Goal: Information Seeking & Learning: Learn about a topic

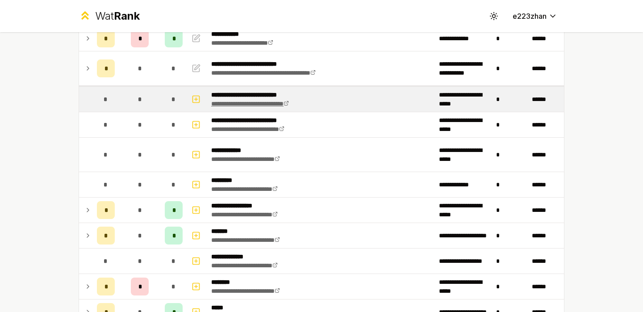
scroll to position [109, 0]
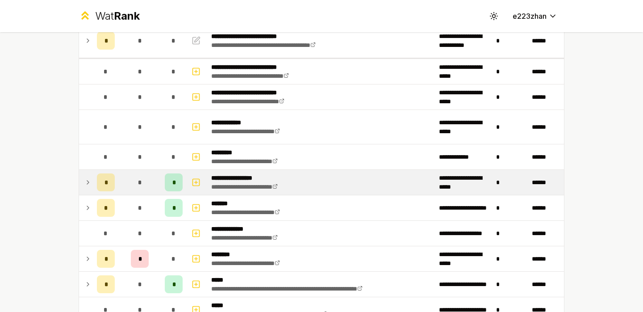
click at [139, 176] on div "*" at bounding box center [140, 182] width 18 height 18
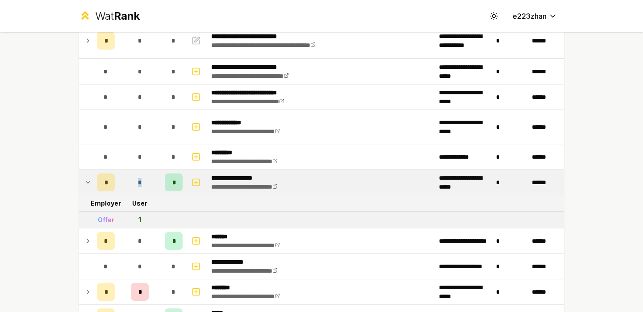
click at [139, 176] on div "*" at bounding box center [140, 182] width 18 height 18
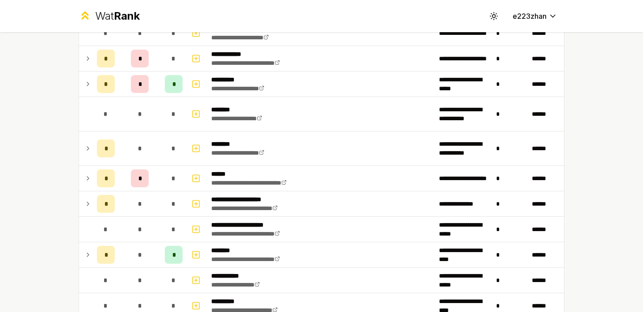
scroll to position [789, 0]
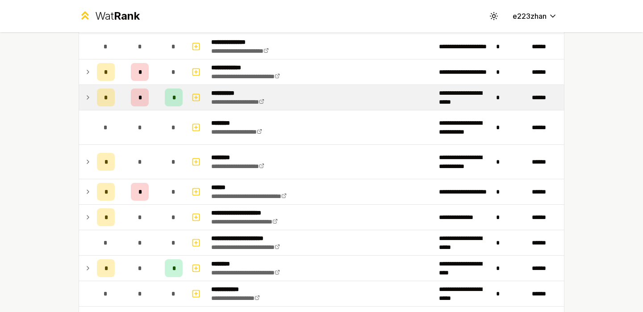
click at [159, 98] on td "*" at bounding box center [139, 97] width 43 height 25
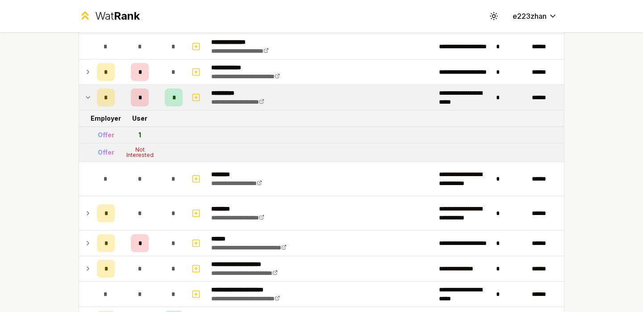
click at [159, 98] on td "*" at bounding box center [139, 97] width 43 height 25
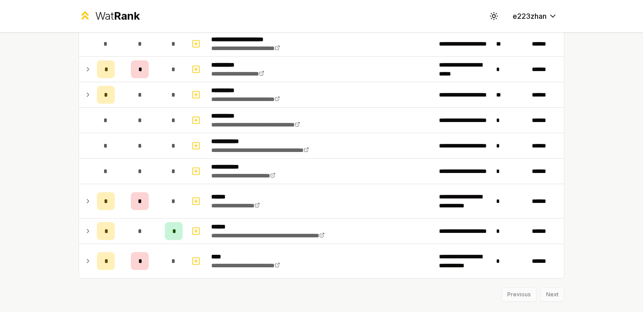
scroll to position [1188, 0]
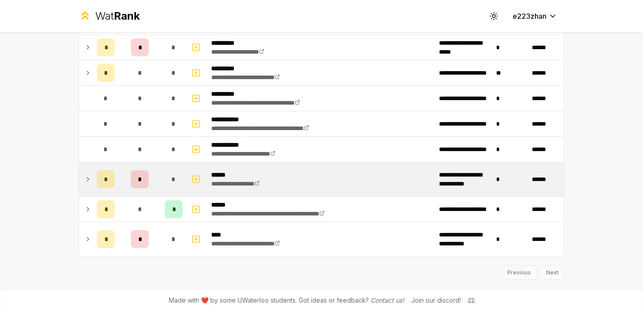
click at [370, 167] on td "**********" at bounding box center [322, 179] width 228 height 34
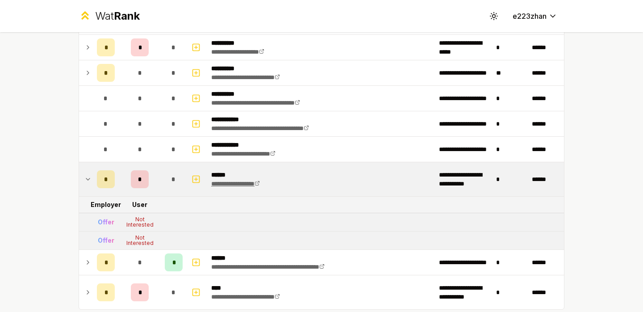
click at [260, 187] on link "**********" at bounding box center [235, 184] width 49 height 6
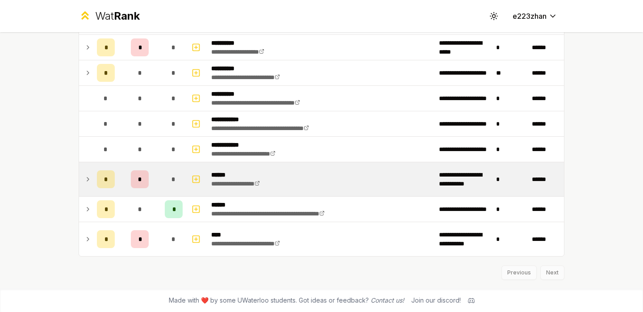
click at [298, 183] on td "**********" at bounding box center [322, 179] width 228 height 34
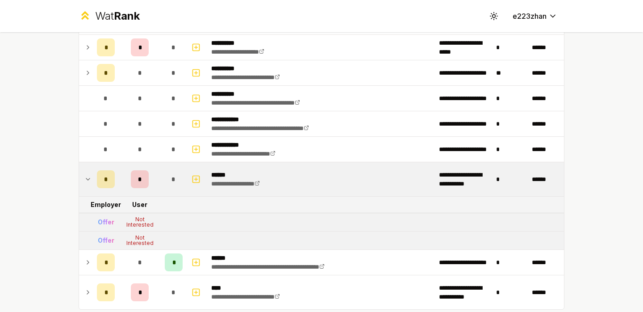
click at [298, 182] on td "**********" at bounding box center [322, 179] width 228 height 34
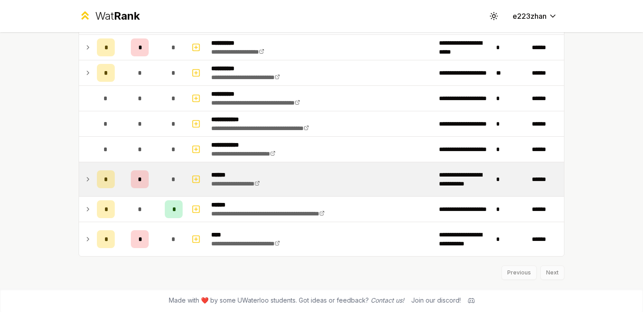
click at [298, 182] on td "**********" at bounding box center [322, 179] width 228 height 34
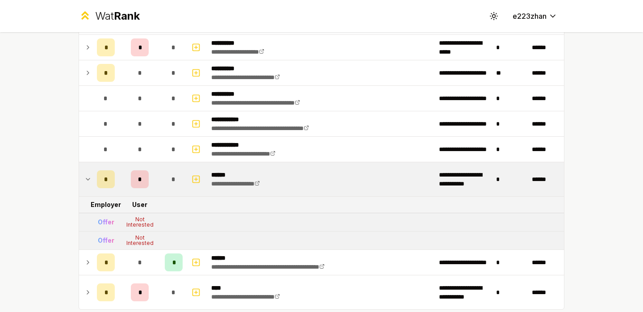
click at [289, 181] on td "**********" at bounding box center [322, 179] width 228 height 34
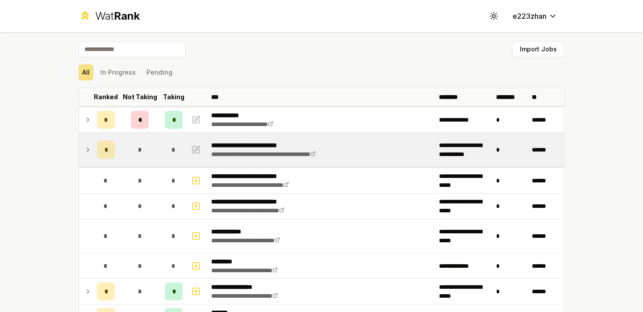
scroll to position [26, 0]
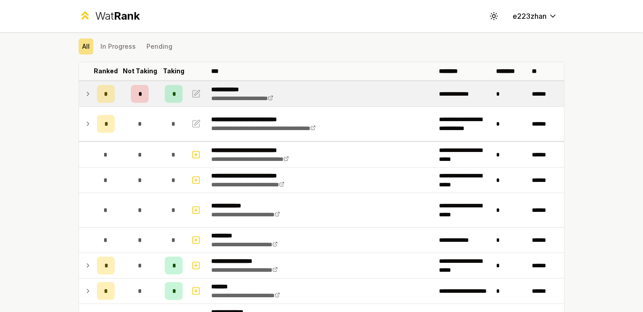
click at [152, 101] on td "*" at bounding box center [139, 93] width 43 height 25
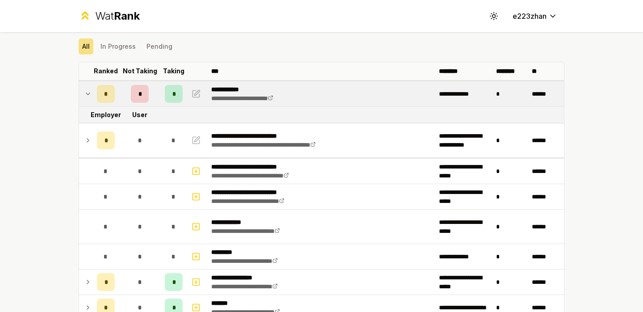
click at [152, 101] on td "*" at bounding box center [139, 93] width 43 height 25
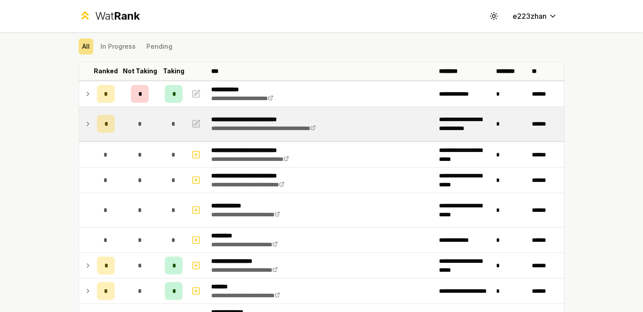
click at [152, 107] on td "*" at bounding box center [139, 124] width 43 height 34
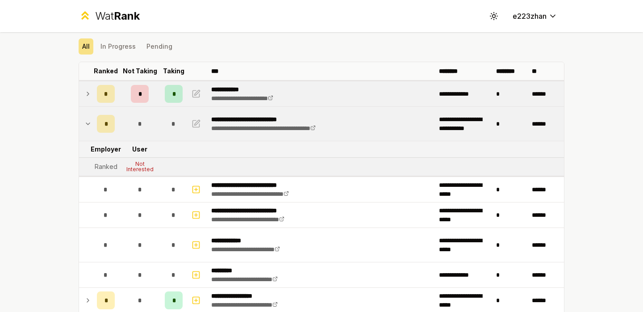
click at [152, 102] on td "*" at bounding box center [139, 93] width 43 height 25
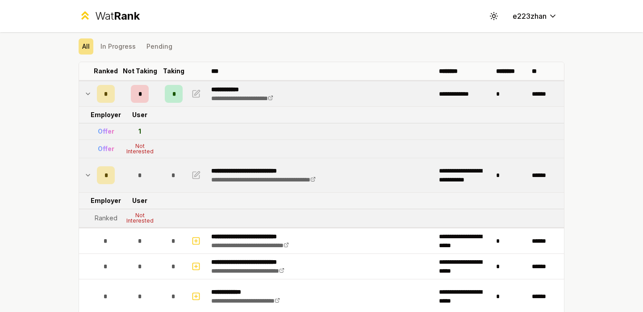
click at [152, 103] on td "*" at bounding box center [139, 93] width 43 height 25
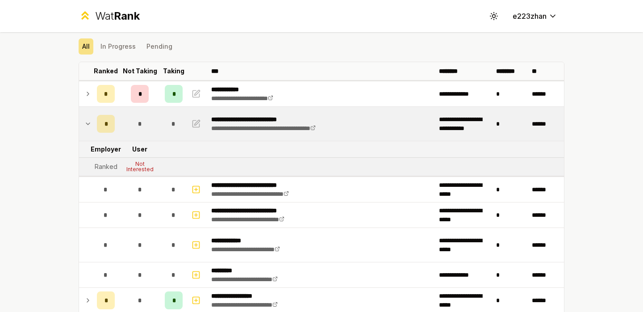
click at [146, 118] on div "*" at bounding box center [140, 124] width 18 height 18
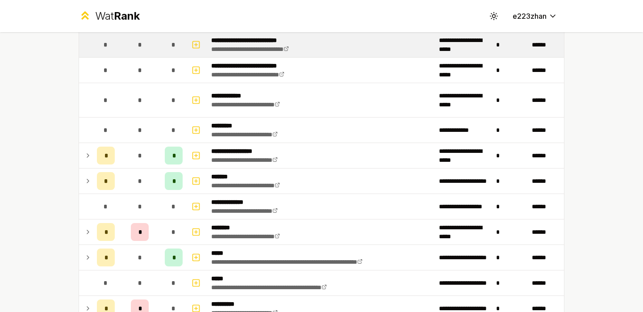
scroll to position [218, 0]
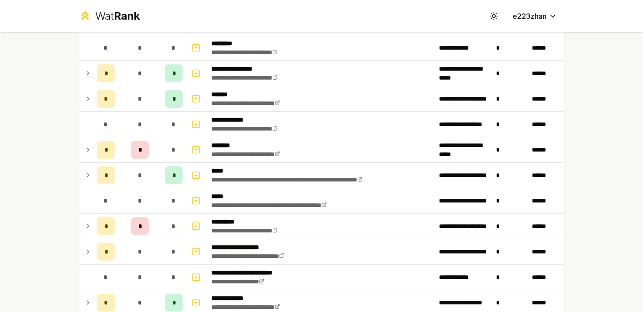
click at [156, 157] on td "*" at bounding box center [139, 149] width 43 height 25
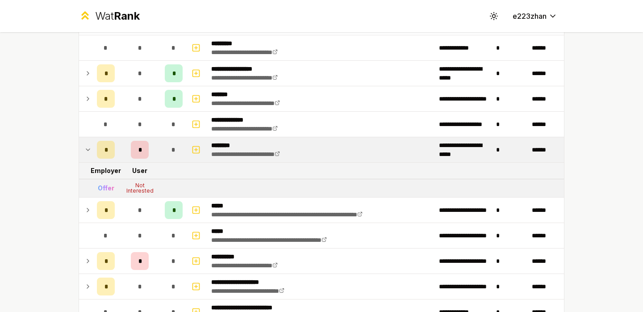
click at [156, 157] on td "*" at bounding box center [139, 149] width 43 height 25
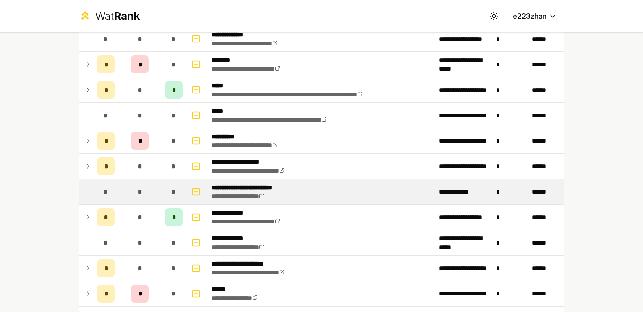
scroll to position [463, 0]
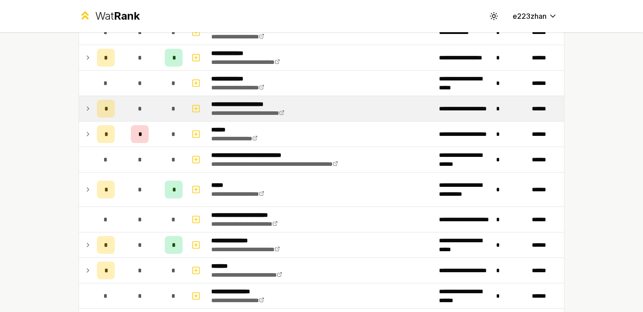
click at [158, 114] on td "*" at bounding box center [139, 108] width 43 height 25
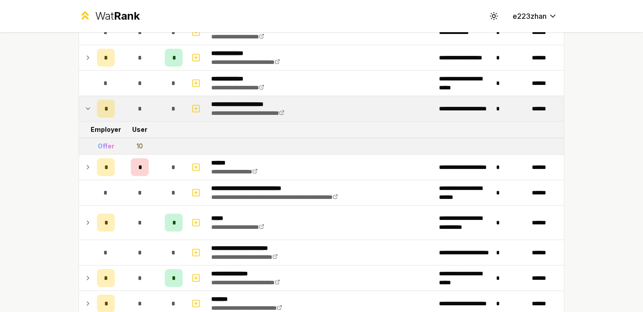
click at [158, 114] on td "*" at bounding box center [139, 108] width 43 height 25
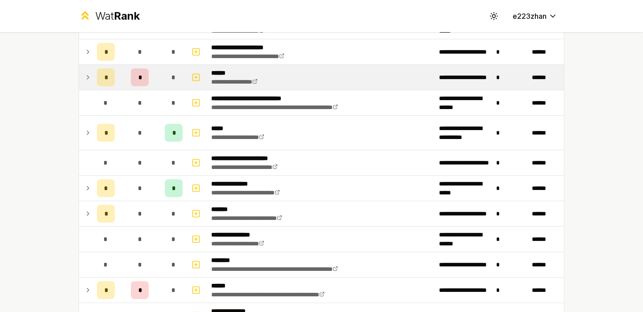
scroll to position [530, 0]
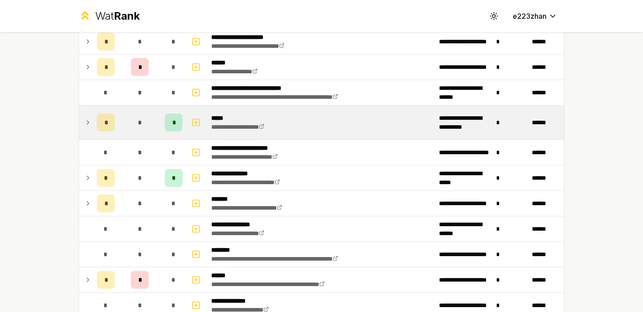
click at [156, 119] on td "*" at bounding box center [139, 122] width 43 height 34
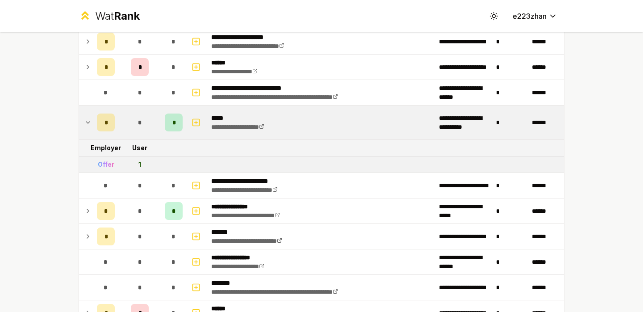
click at [156, 119] on td "*" at bounding box center [139, 122] width 43 height 34
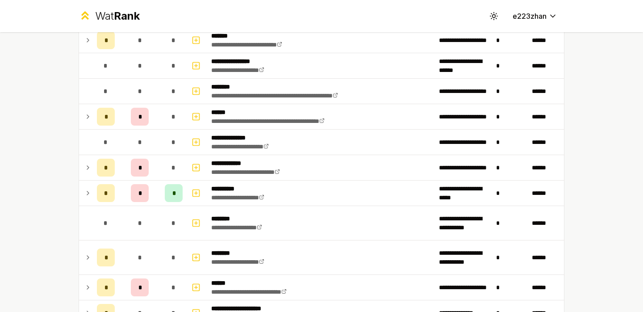
scroll to position [734, 0]
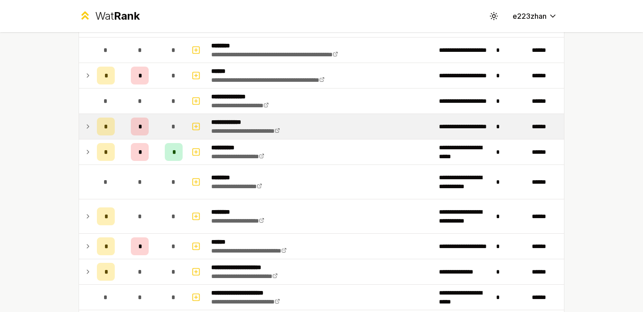
click at [159, 121] on td "*" at bounding box center [139, 126] width 43 height 25
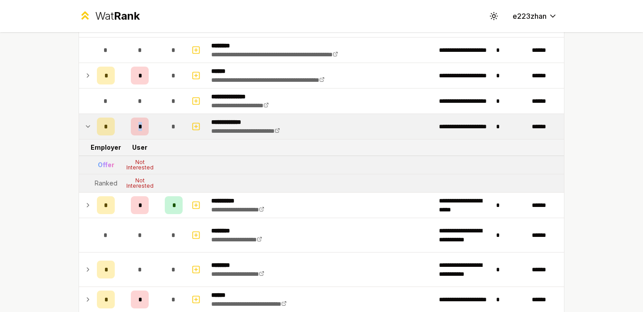
click at [159, 121] on td "*" at bounding box center [139, 126] width 43 height 25
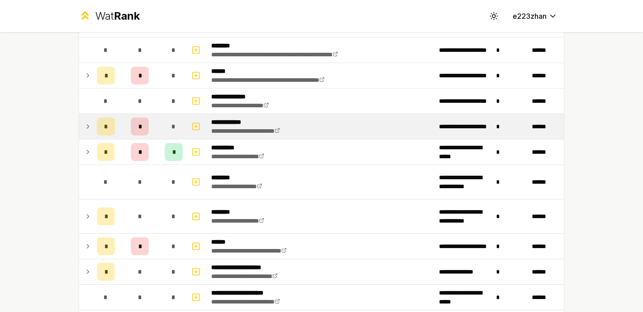
click at [159, 137] on td "*" at bounding box center [139, 126] width 43 height 25
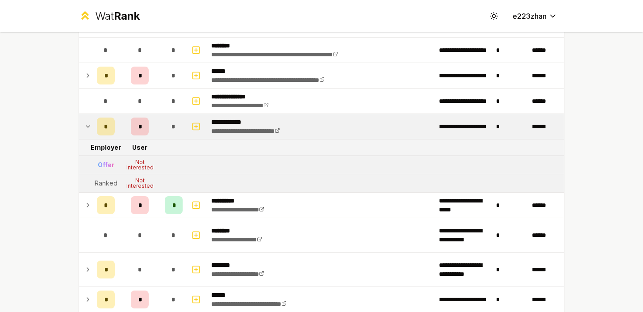
click at [159, 136] on td "*" at bounding box center [139, 126] width 43 height 25
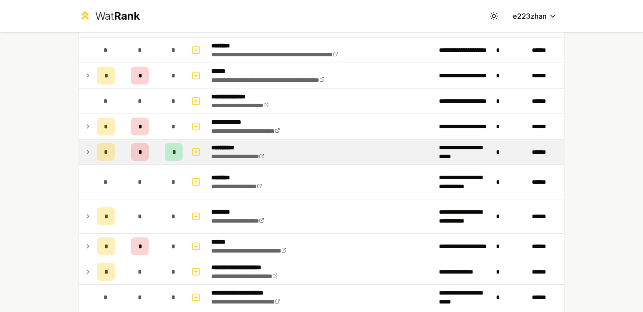
click at [158, 151] on td "*" at bounding box center [139, 151] width 43 height 25
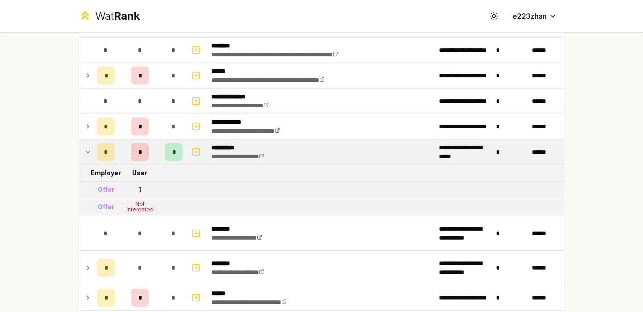
click at [158, 151] on td "*" at bounding box center [139, 151] width 43 height 25
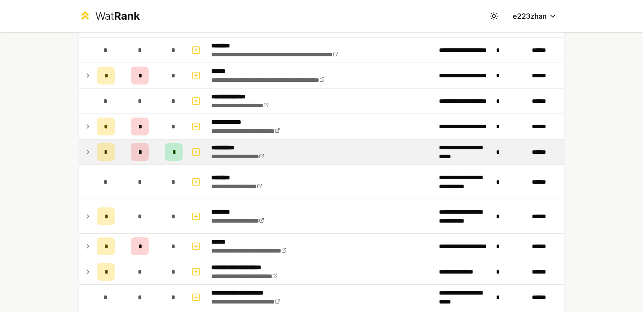
scroll to position [757, 0]
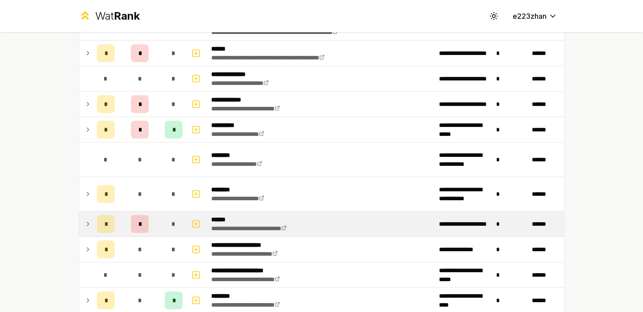
click at [152, 214] on td "*" at bounding box center [139, 223] width 43 height 25
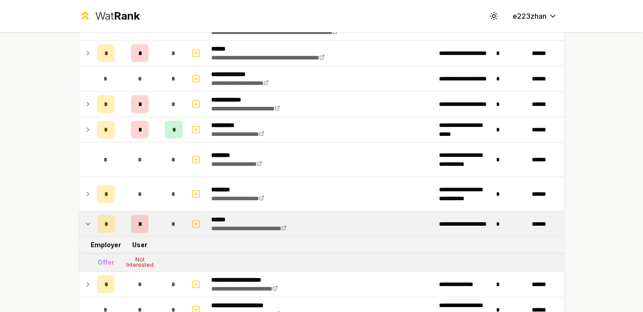
click at [152, 214] on td "*" at bounding box center [139, 223] width 43 height 25
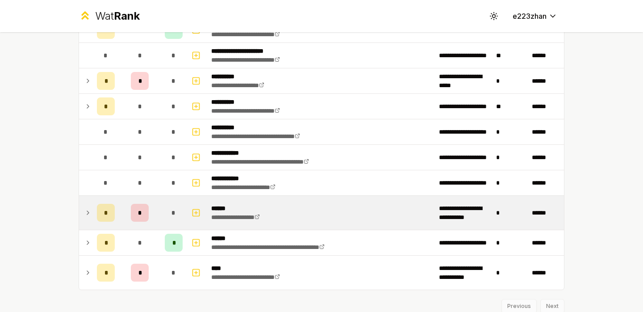
scroll to position [1125, 0]
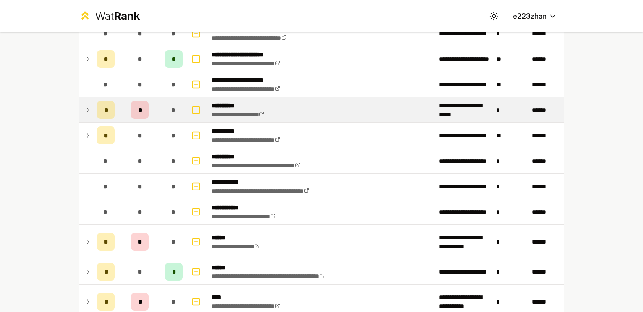
click at [166, 111] on div "*" at bounding box center [174, 110] width 18 height 18
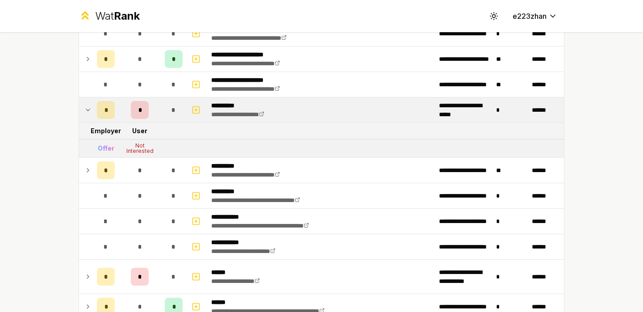
click at [166, 111] on div "*" at bounding box center [174, 110] width 18 height 18
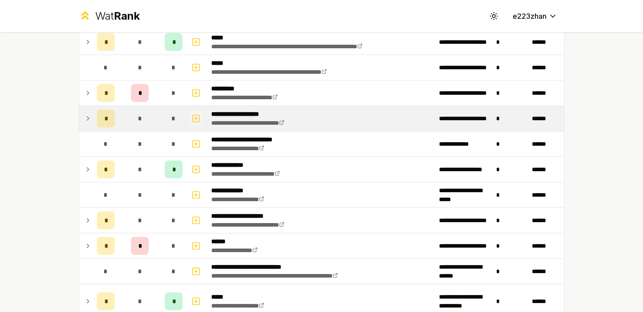
scroll to position [345, 0]
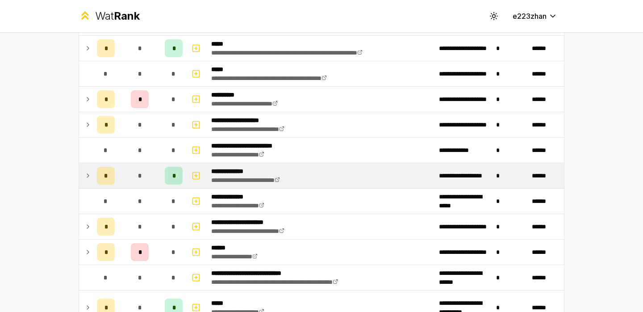
click at [143, 172] on div "*" at bounding box center [140, 176] width 18 height 18
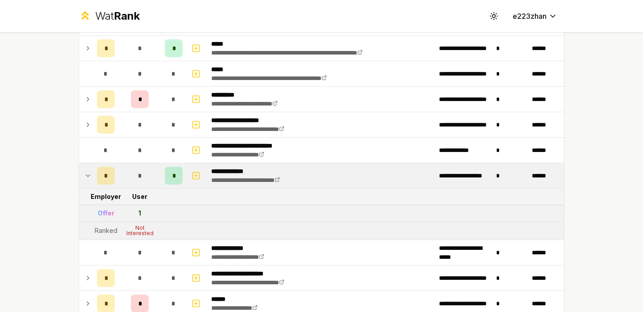
click at [143, 172] on div "*" at bounding box center [140, 176] width 18 height 18
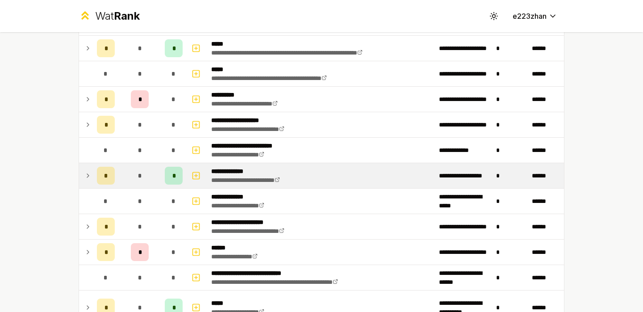
click at [143, 165] on td "*" at bounding box center [139, 175] width 43 height 25
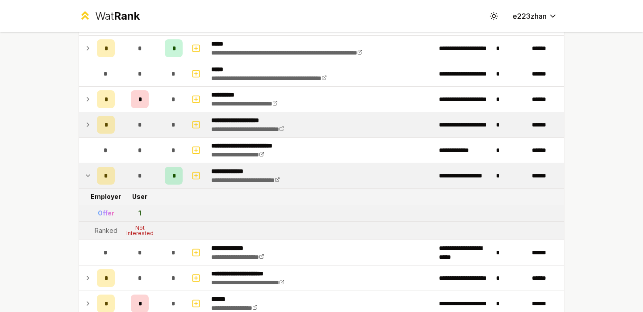
click at [152, 133] on td "*" at bounding box center [139, 124] width 43 height 25
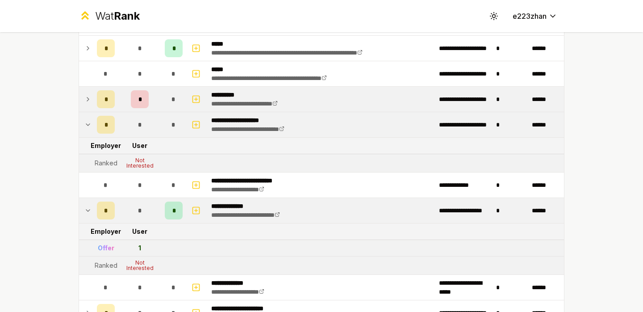
click at [162, 105] on td "*" at bounding box center [173, 99] width 25 height 25
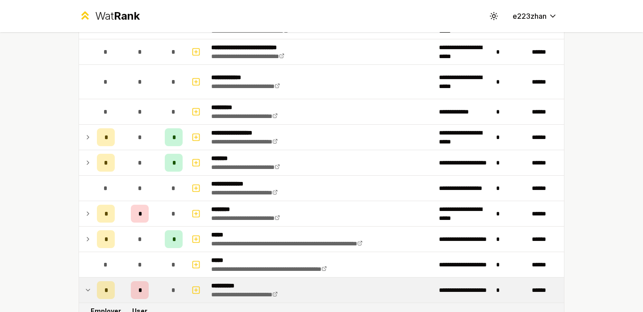
scroll to position [98, 0]
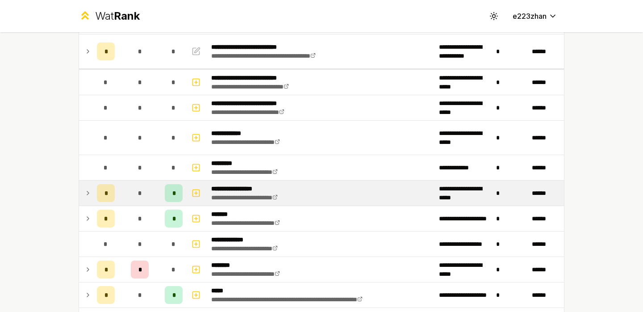
click at [149, 191] on td "*" at bounding box center [139, 193] width 43 height 25
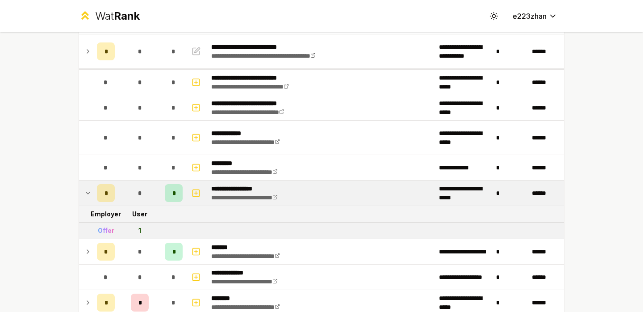
click at [149, 191] on td "*" at bounding box center [139, 193] width 43 height 25
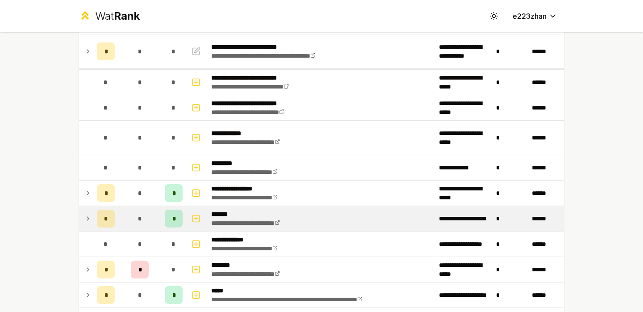
click at [145, 215] on div "*" at bounding box center [140, 219] width 18 height 18
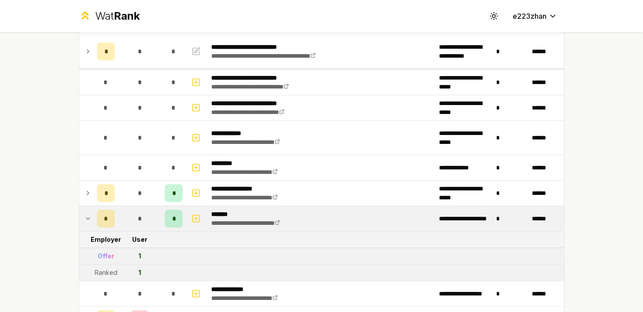
click at [145, 215] on div "*" at bounding box center [140, 219] width 18 height 18
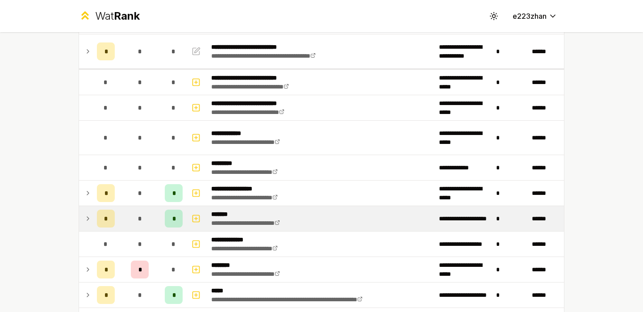
click at [145, 215] on div "*" at bounding box center [140, 219] width 18 height 18
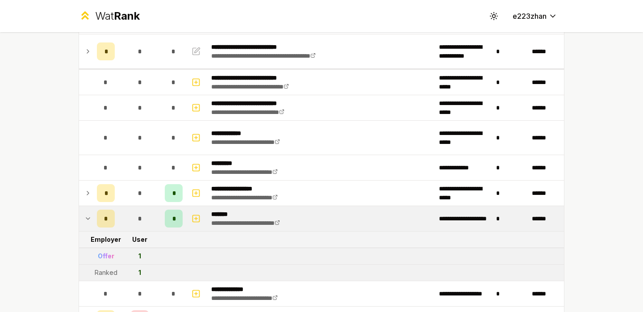
click at [145, 215] on div "*" at bounding box center [140, 219] width 18 height 18
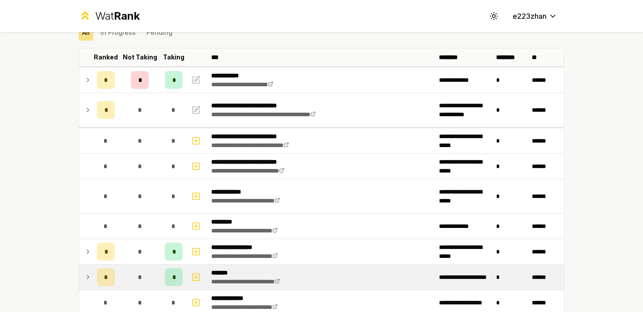
scroll to position [0, 0]
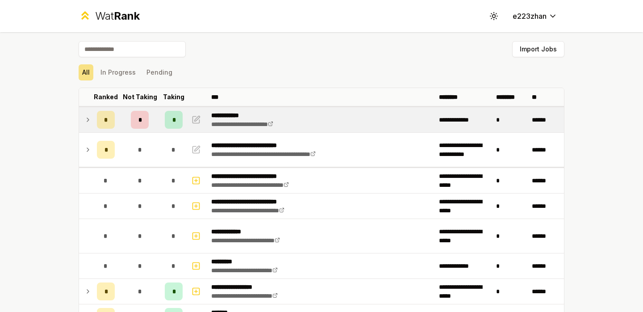
click at [152, 115] on td "*" at bounding box center [139, 119] width 43 height 25
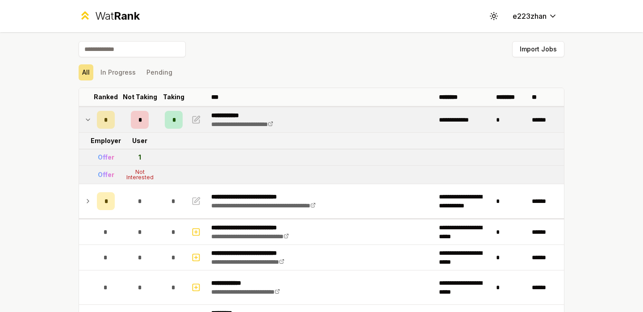
click at [152, 115] on td "*" at bounding box center [139, 119] width 43 height 25
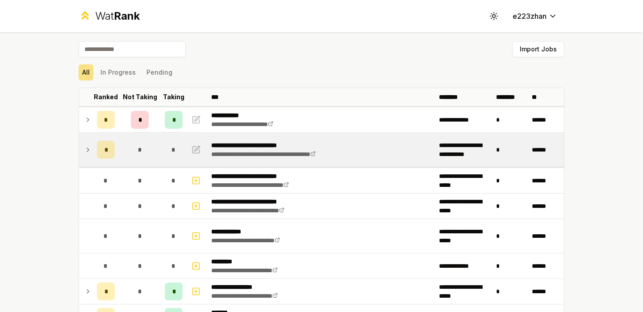
click at [152, 157] on td "*" at bounding box center [139, 150] width 43 height 34
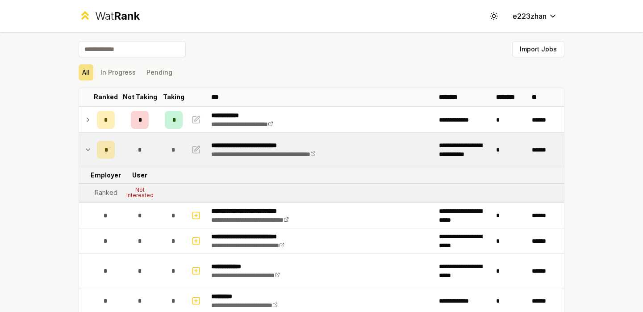
click at [152, 157] on td "*" at bounding box center [139, 150] width 43 height 34
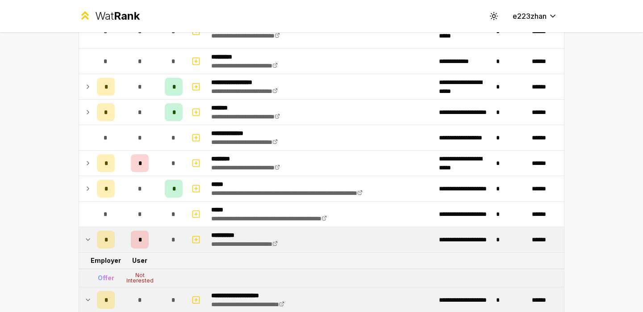
scroll to position [204, 0]
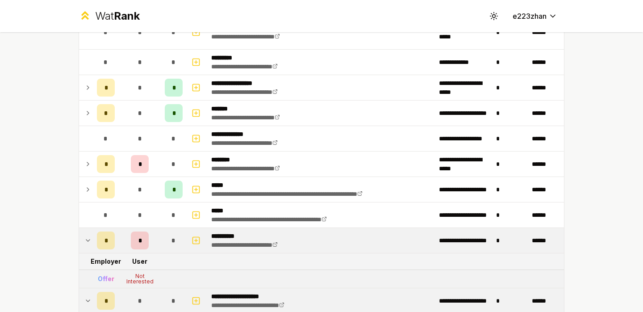
click at [147, 230] on td "*" at bounding box center [139, 240] width 43 height 25
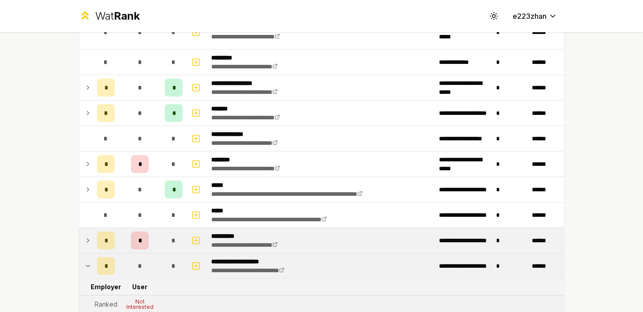
scroll to position [221, 0]
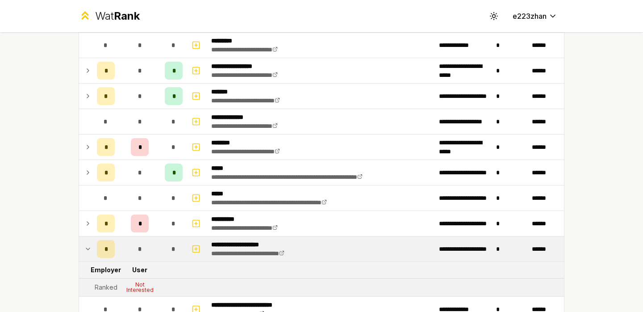
click at [141, 258] on td "*" at bounding box center [139, 248] width 43 height 25
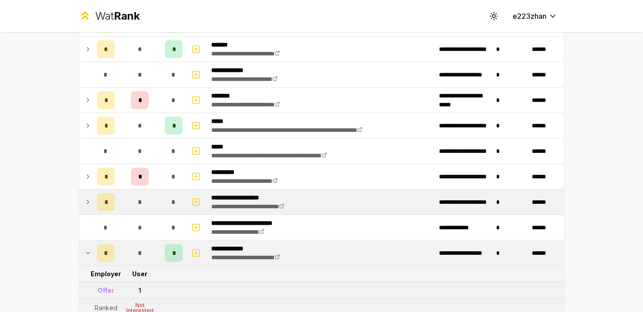
scroll to position [277, 0]
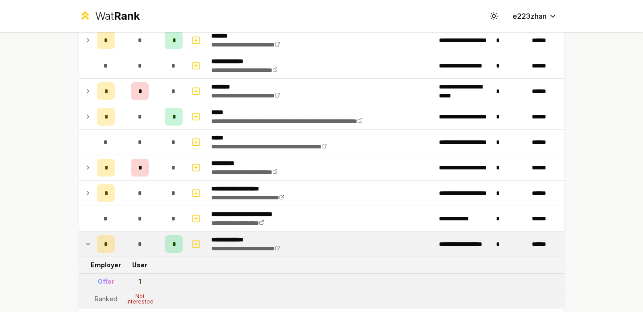
click at [142, 251] on div "*" at bounding box center [140, 244] width 18 height 18
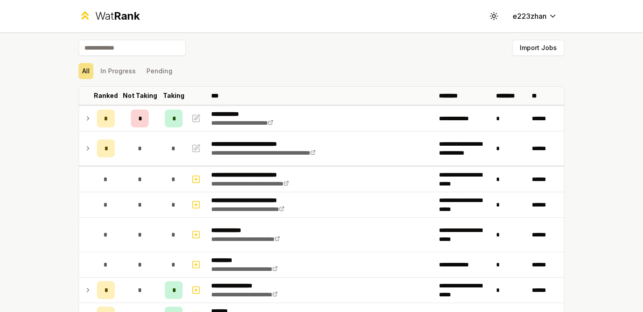
scroll to position [0, 0]
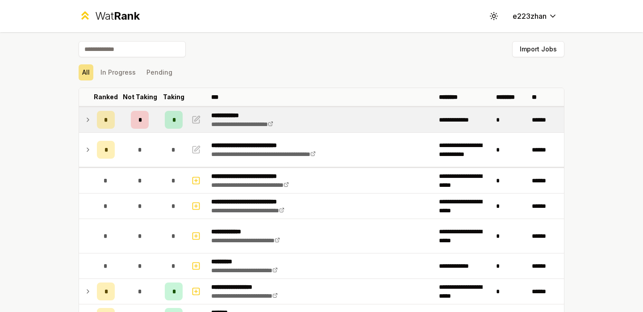
click at [168, 126] on div "*" at bounding box center [174, 120] width 18 height 18
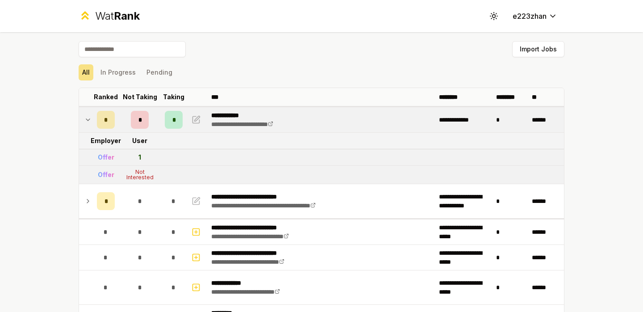
click at [168, 126] on div "*" at bounding box center [174, 120] width 18 height 18
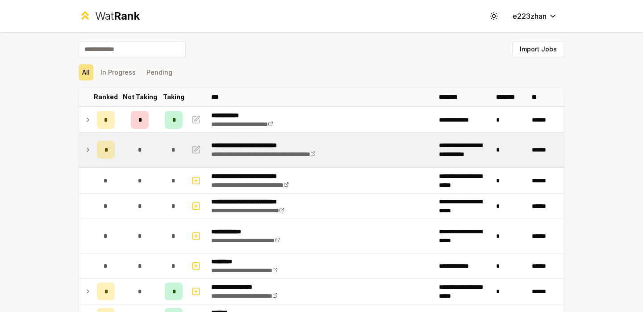
click at [162, 145] on td "*" at bounding box center [173, 150] width 25 height 34
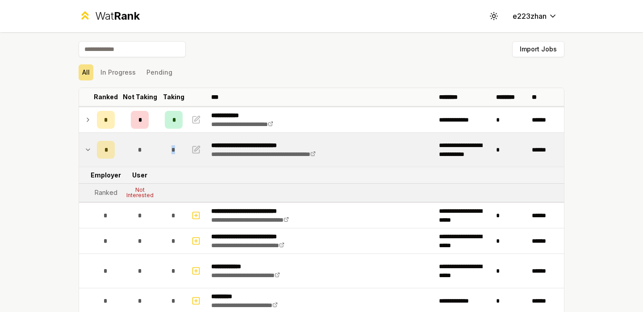
click at [162, 145] on td "*" at bounding box center [173, 150] width 25 height 34
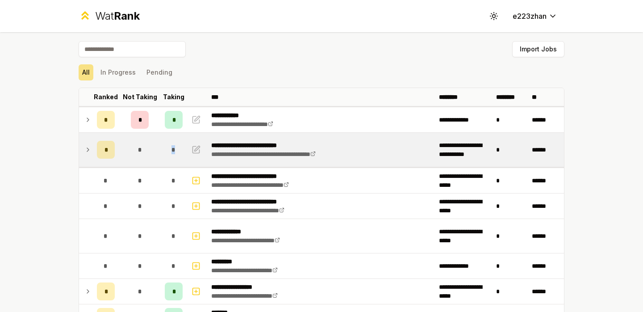
scroll to position [153, 0]
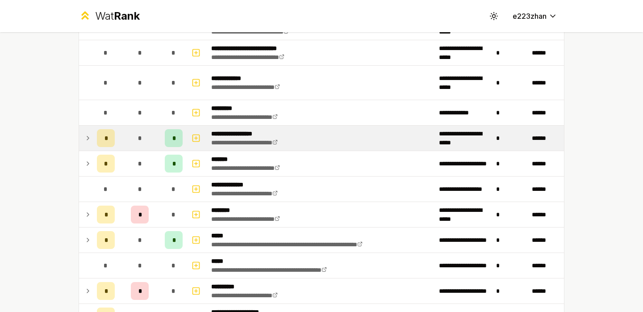
click at [159, 147] on td "*" at bounding box center [139, 138] width 43 height 25
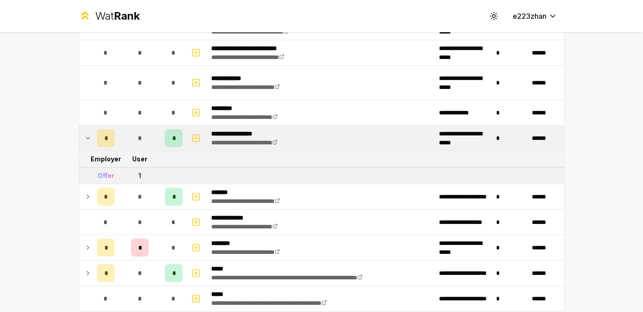
click at [159, 147] on td "*" at bounding box center [139, 138] width 43 height 25
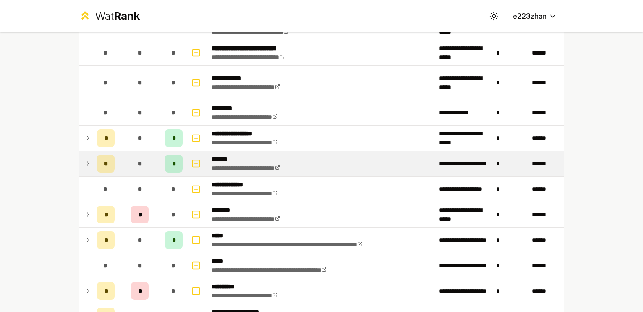
click at [156, 162] on td "*" at bounding box center [139, 163] width 43 height 25
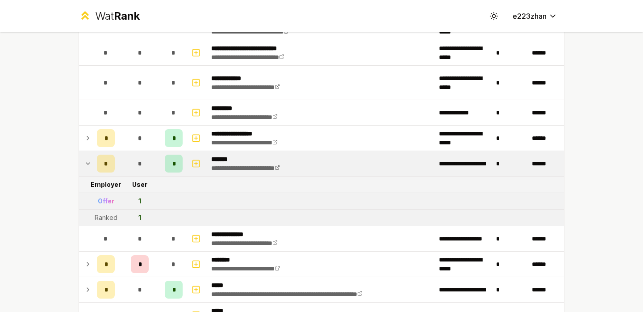
click at [156, 162] on td "*" at bounding box center [139, 163] width 43 height 25
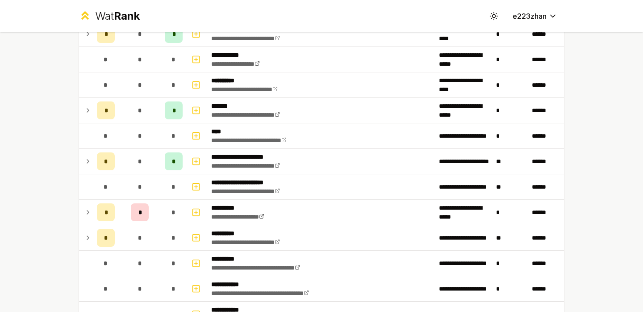
scroll to position [1158, 0]
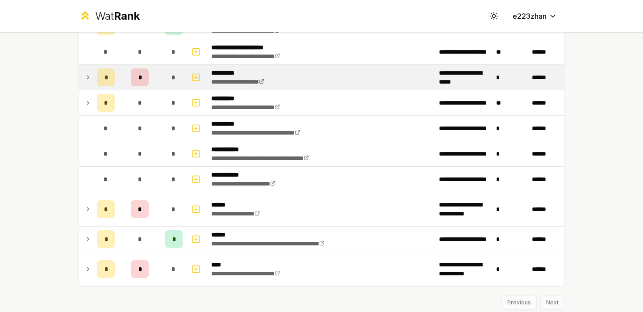
click at [172, 81] on span "*" at bounding box center [174, 77] width 4 height 9
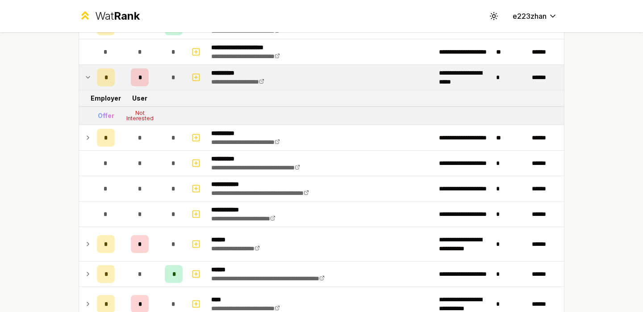
click at [172, 81] on span "*" at bounding box center [174, 77] width 4 height 9
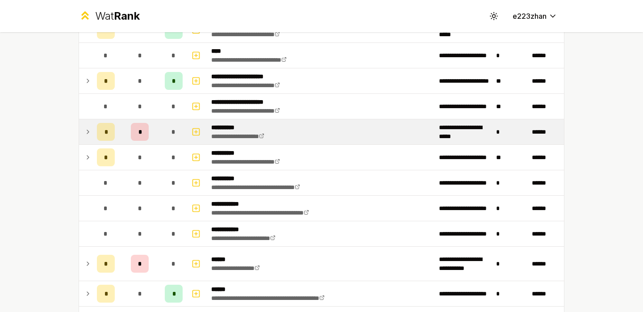
scroll to position [1168, 0]
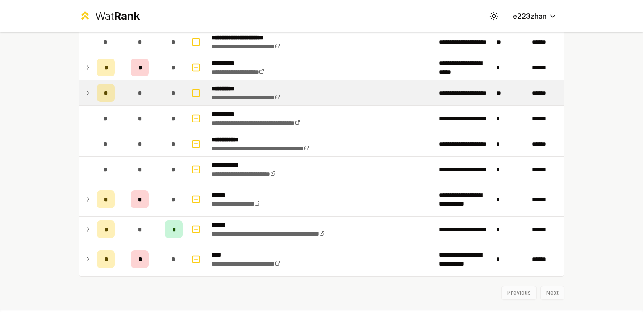
click at [161, 94] on td "*" at bounding box center [173, 92] width 25 height 25
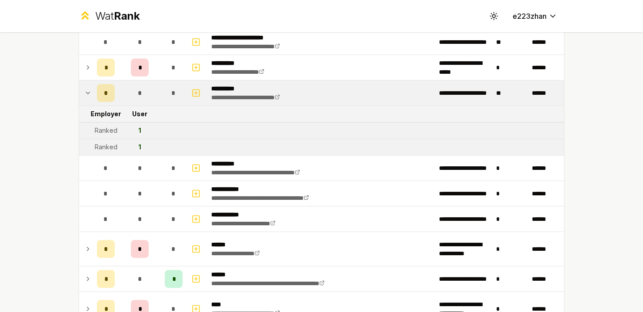
click at [161, 94] on td "*" at bounding box center [173, 92] width 25 height 25
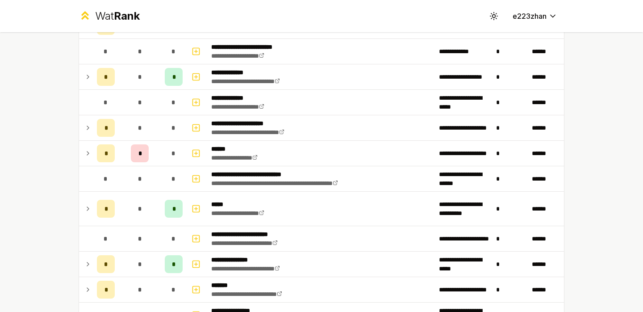
scroll to position [435, 0]
